Goal: Information Seeking & Learning: Learn about a topic

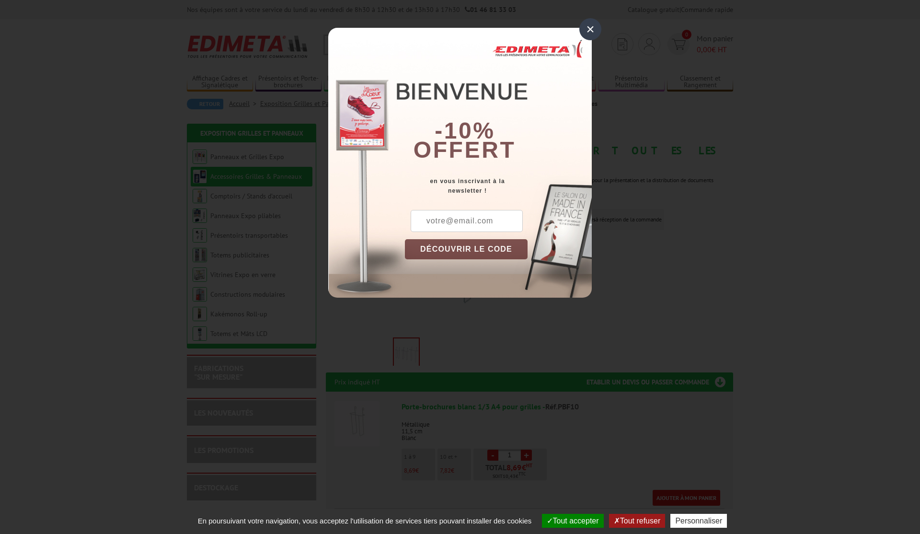
click at [592, 29] on div "×" at bounding box center [590, 29] width 22 height 22
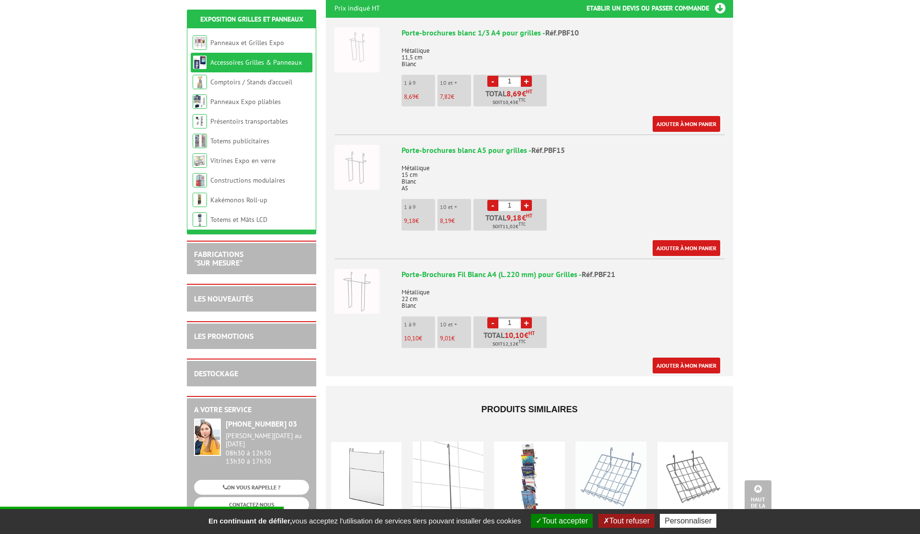
scroll to position [375, 0]
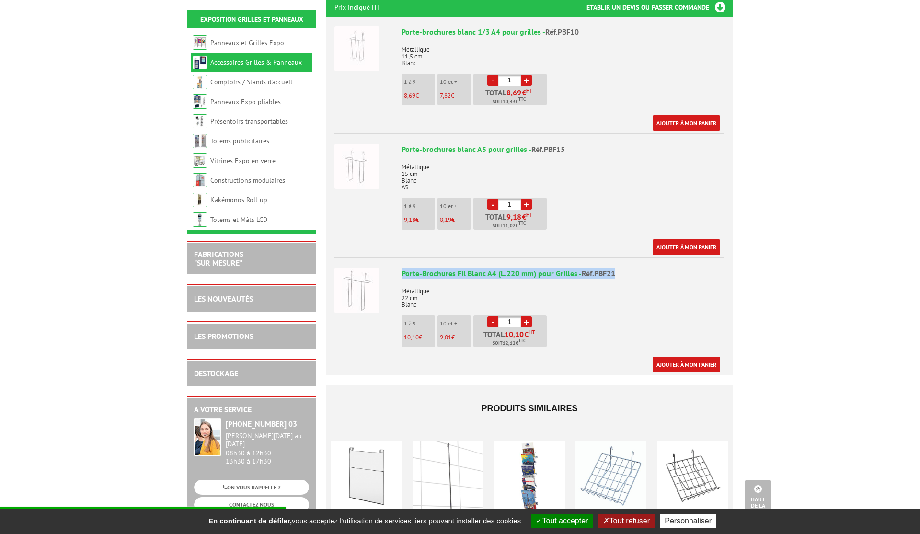
drag, startPoint x: 403, startPoint y: 262, endPoint x: 619, endPoint y: 260, distance: 216.6
click at [619, 268] on div "Porte-Brochures Fil Blanc A4 (L.220 mm) pour Grilles - Réf.PBF21" at bounding box center [563, 273] width 323 height 11
copy div "Porte-Brochures Fil Blanc A4 (L.220 mm) pour Grilles - Réf.PBF21"
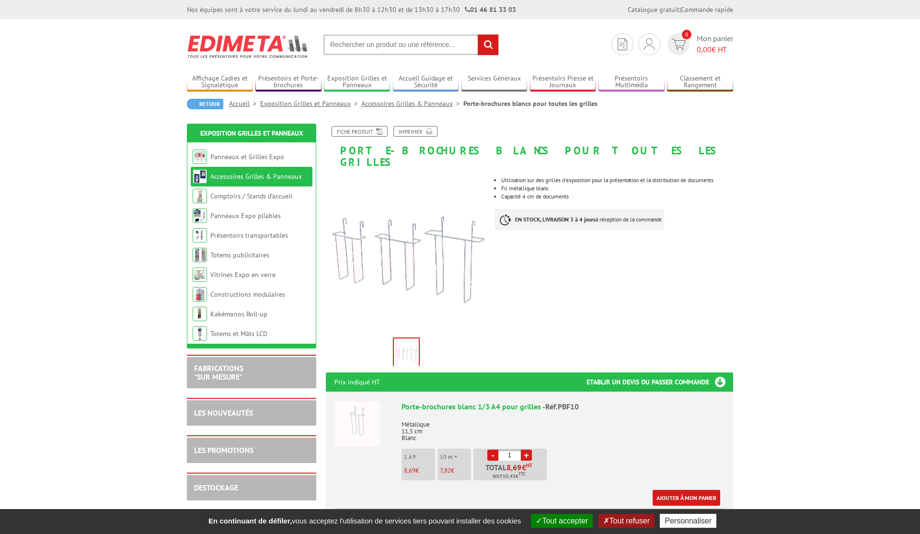
scroll to position [0, 0]
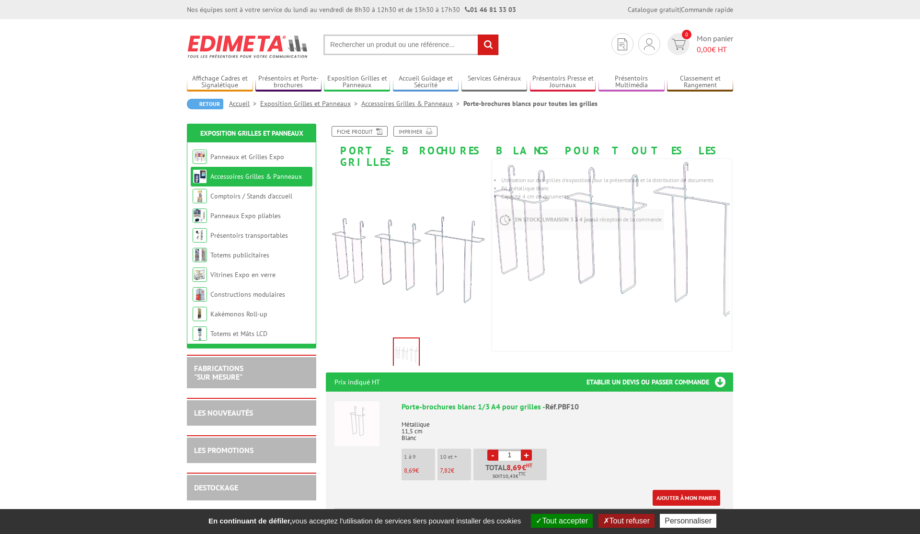
click at [266, 175] on link "Accessoires Grilles & Panneaux" at bounding box center [256, 176] width 92 height 9
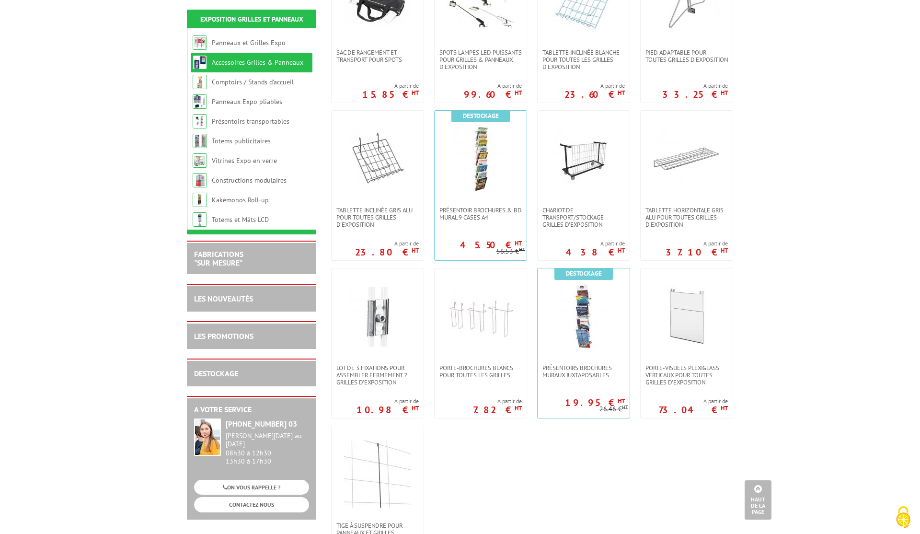
scroll to position [433, 0]
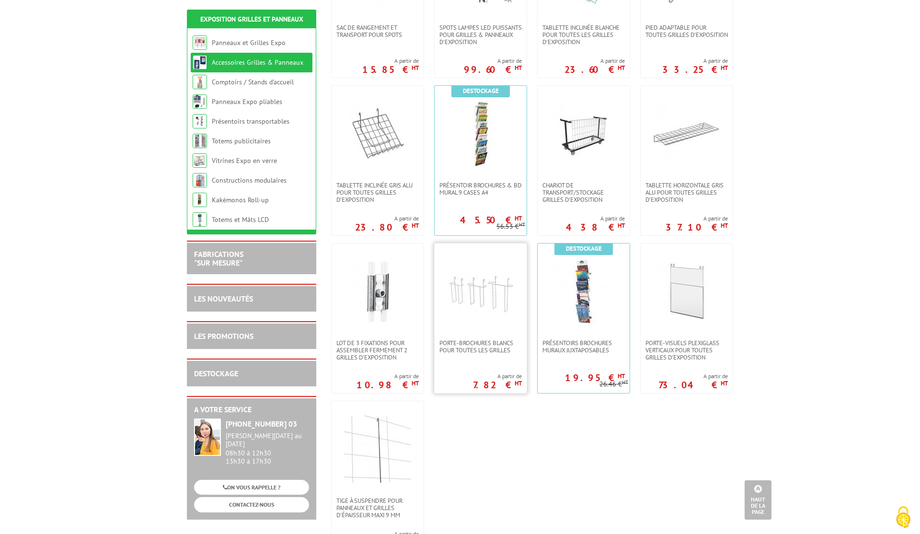
click at [501, 313] on img at bounding box center [480, 291] width 67 height 67
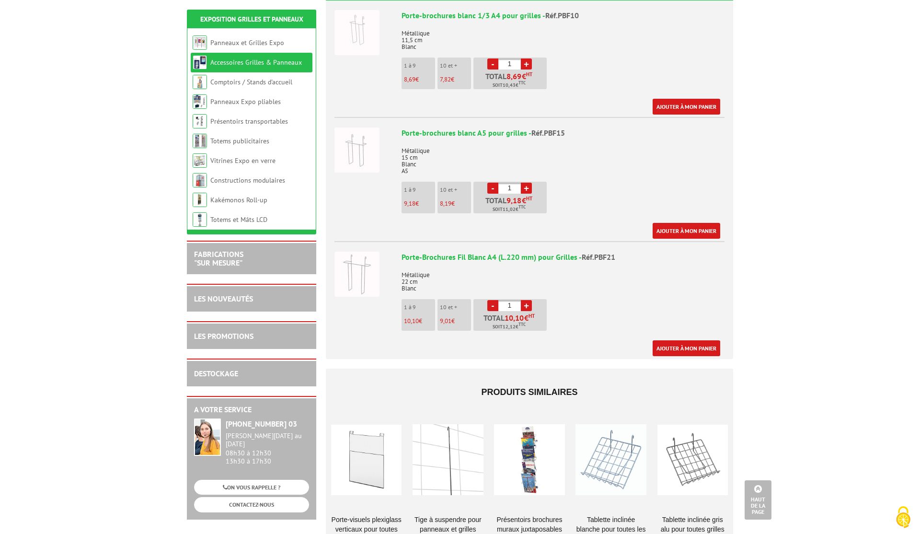
scroll to position [393, 0]
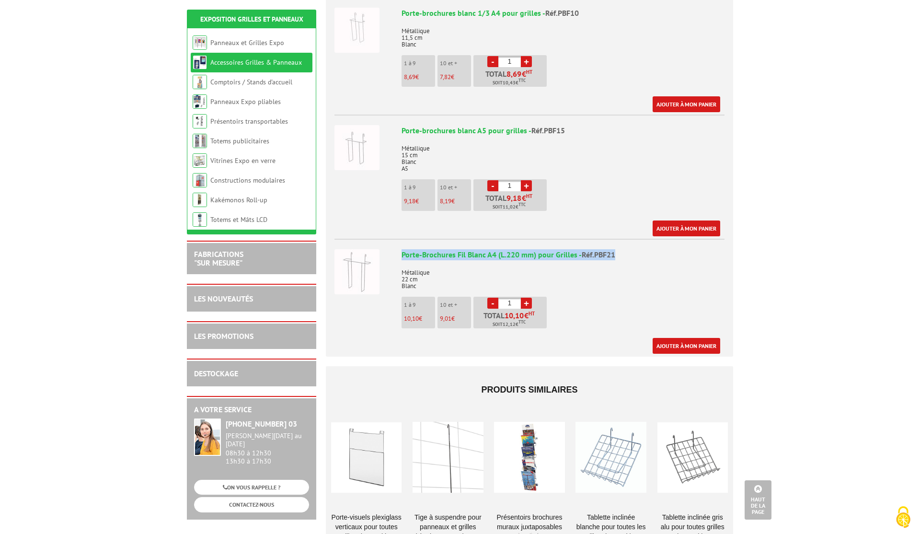
drag, startPoint x: 400, startPoint y: 244, endPoint x: 614, endPoint y: 247, distance: 214.2
click at [614, 247] on li "Porte-Brochures Fil Blanc A4 (L.220 mm) pour Grilles - Réf.PBF21 Métallique 22 …" at bounding box center [529, 296] width 390 height 115
copy div "Porte-Brochures Fil Blanc A4 (L.220 mm) pour Grilles - Réf.PBF21"
click at [556, 263] on p "Métallique 22 cm Blanc" at bounding box center [563, 276] width 323 height 27
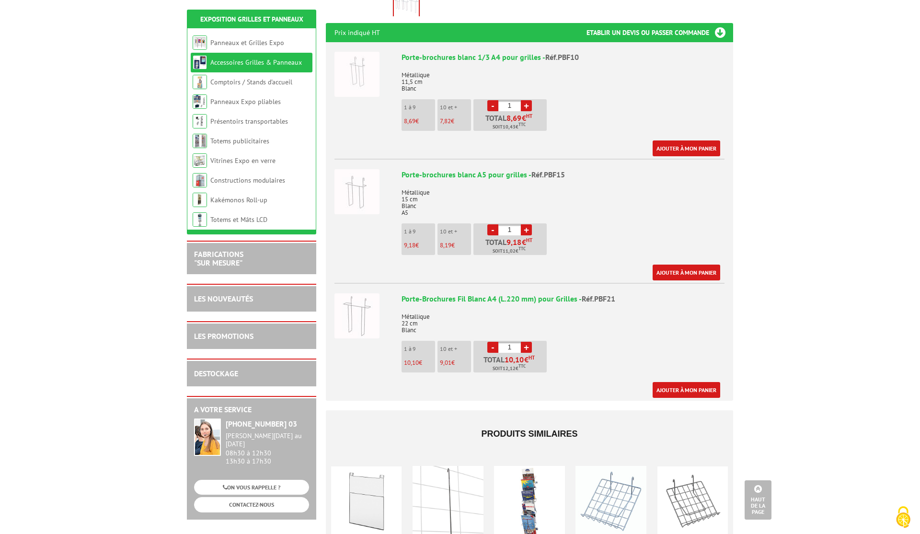
scroll to position [357, 0]
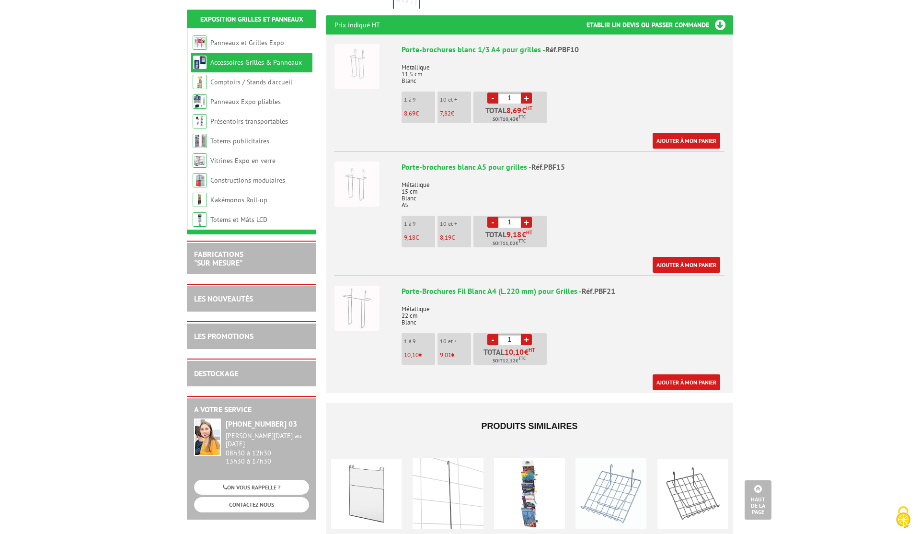
click at [409, 180] on p "Métallique 15 cm Blanc A5" at bounding box center [563, 192] width 323 height 34
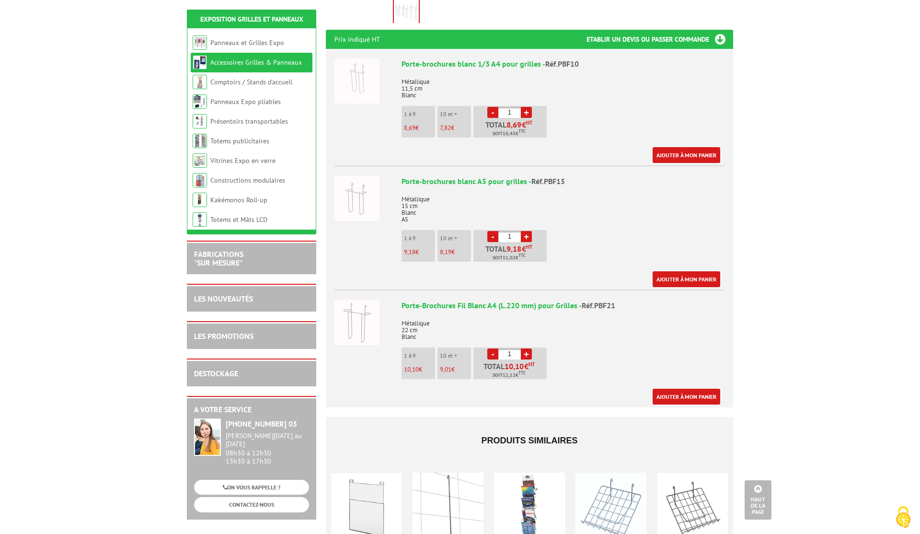
scroll to position [344, 0]
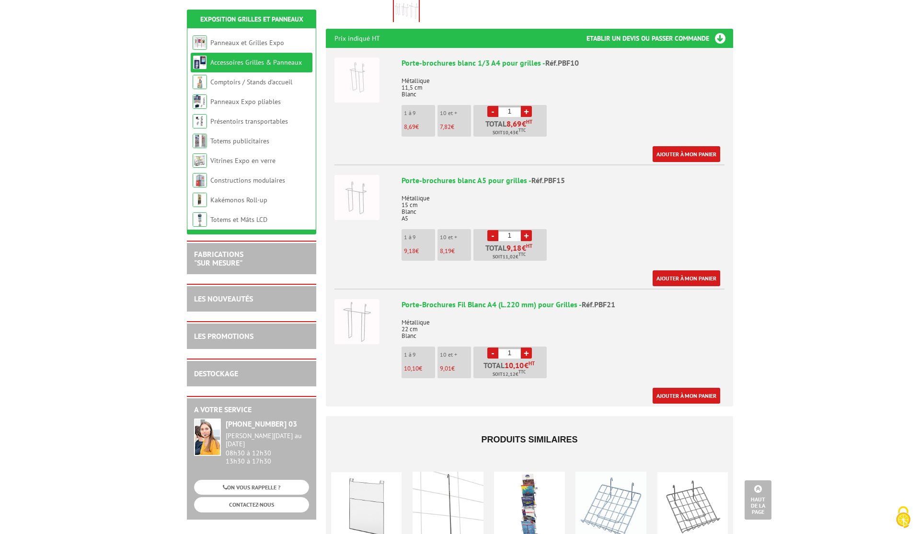
click at [420, 191] on p "Métallique 15 cm Blanc A5" at bounding box center [563, 205] width 323 height 34
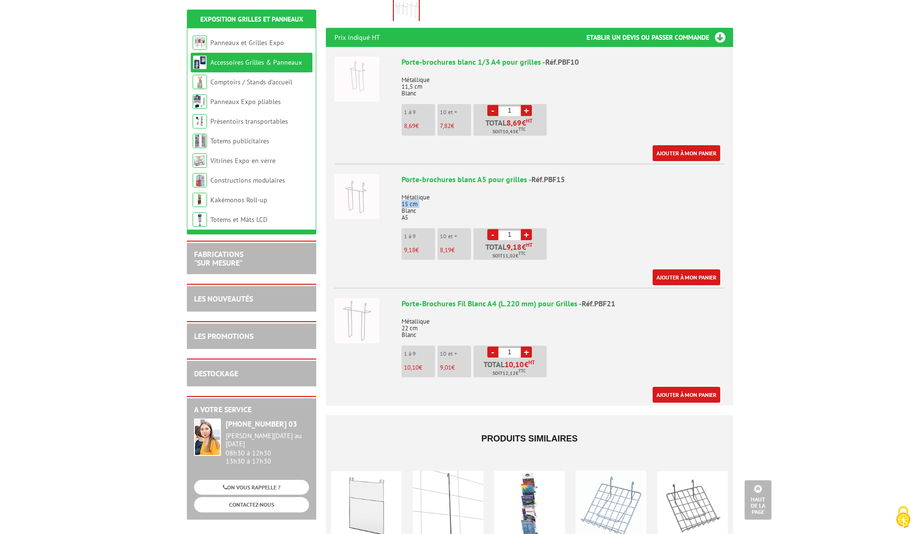
scroll to position [343, 0]
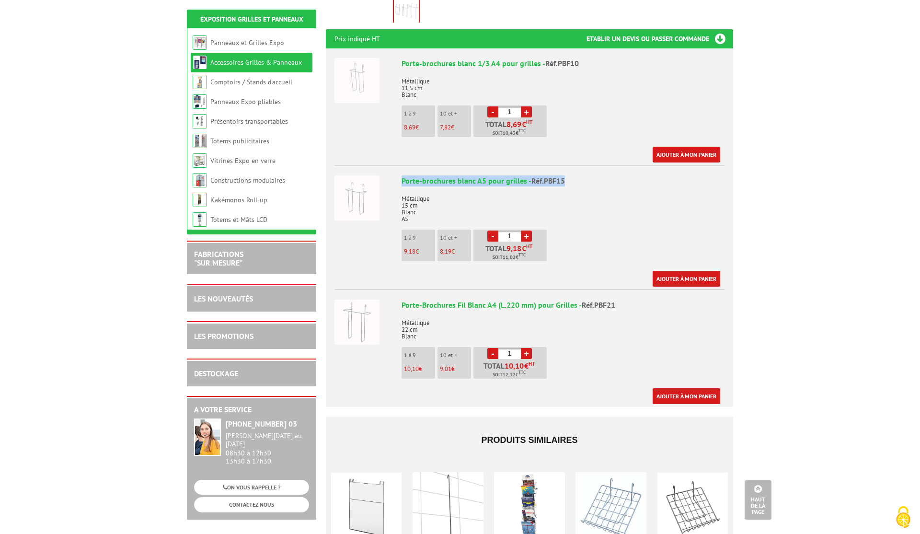
drag, startPoint x: 402, startPoint y: 169, endPoint x: 577, endPoint y: 171, distance: 175.4
click at [577, 175] on div "Porte-brochures blanc A5 pour grilles - Réf.PBF15" at bounding box center [563, 180] width 323 height 11
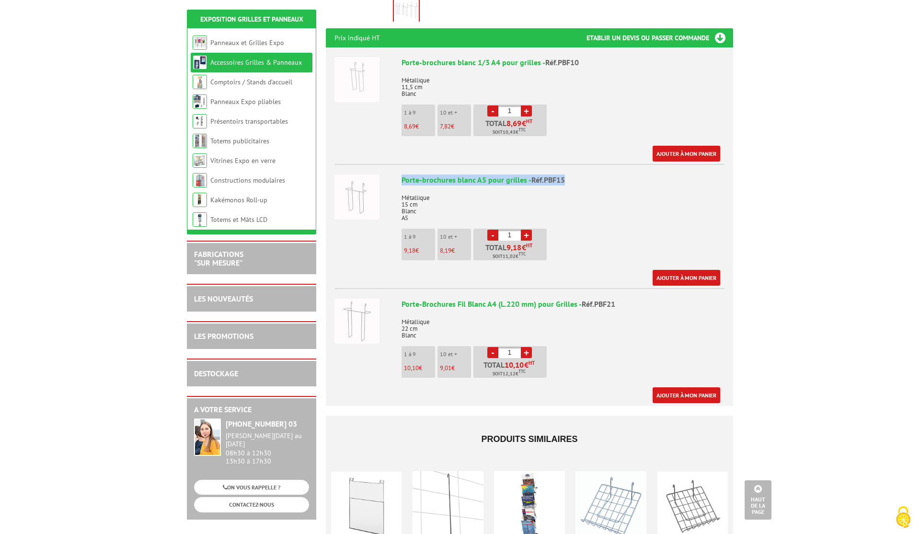
copy div "Porte-brochures blanc A5 pour grilles - Réf.PBF15"
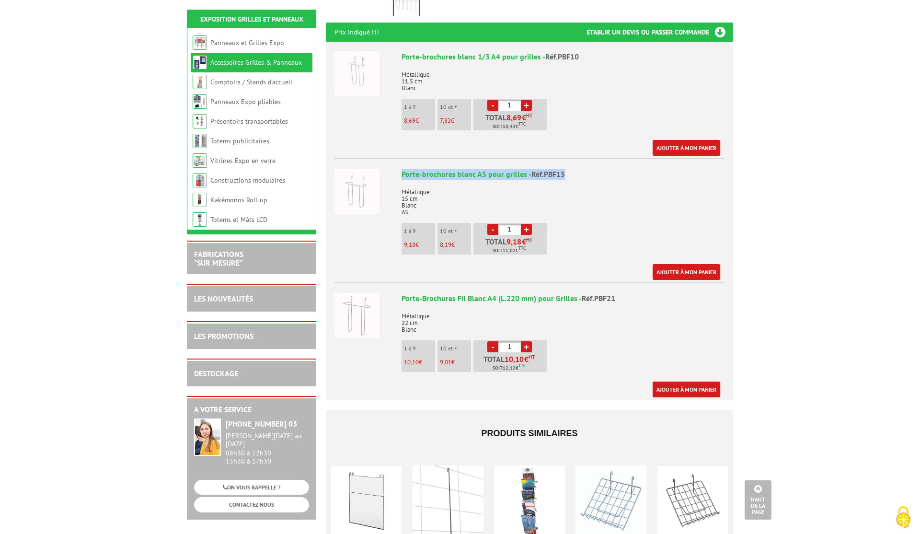
scroll to position [351, 0]
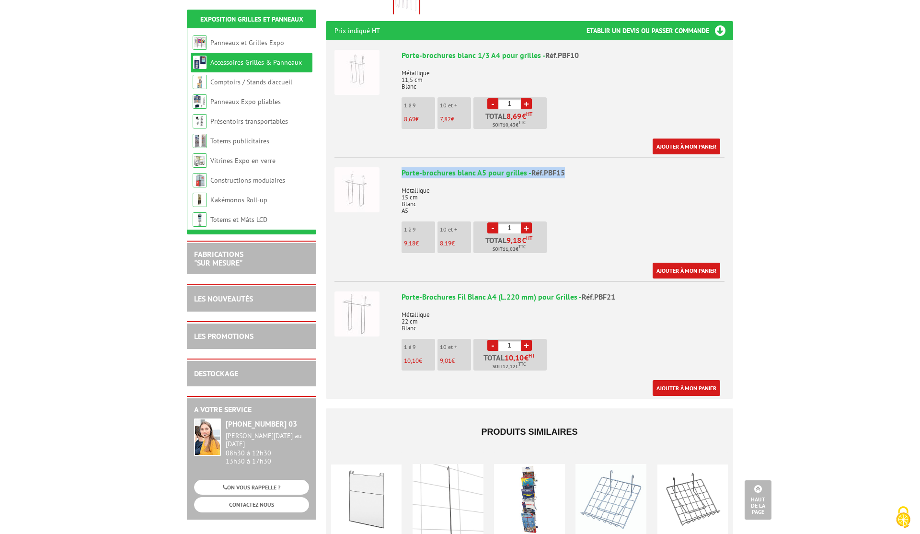
copy div "Porte-brochures blanc A5 pour grilles - Réf.PBF15"
click at [544, 167] on div "Porte-brochures blanc A5 pour grilles - Réf.PBF15" at bounding box center [563, 172] width 323 height 11
drag, startPoint x: 529, startPoint y: 159, endPoint x: 567, endPoint y: 159, distance: 38.3
click at [567, 167] on div "Porte-brochures blanc A5 pour grilles - Réf.PBF15" at bounding box center [563, 172] width 323 height 11
copy span "Réf.PBF15"
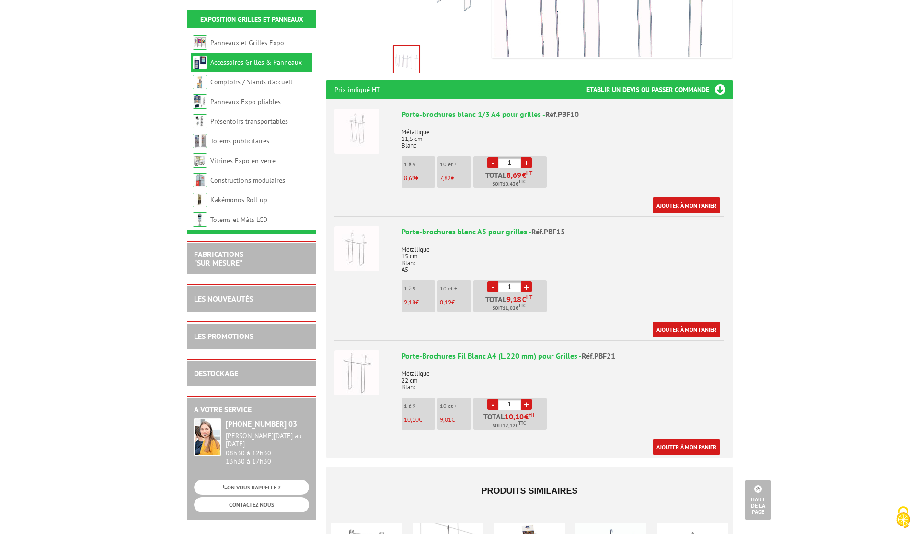
scroll to position [294, 0]
